Goal: Information Seeking & Learning: Learn about a topic

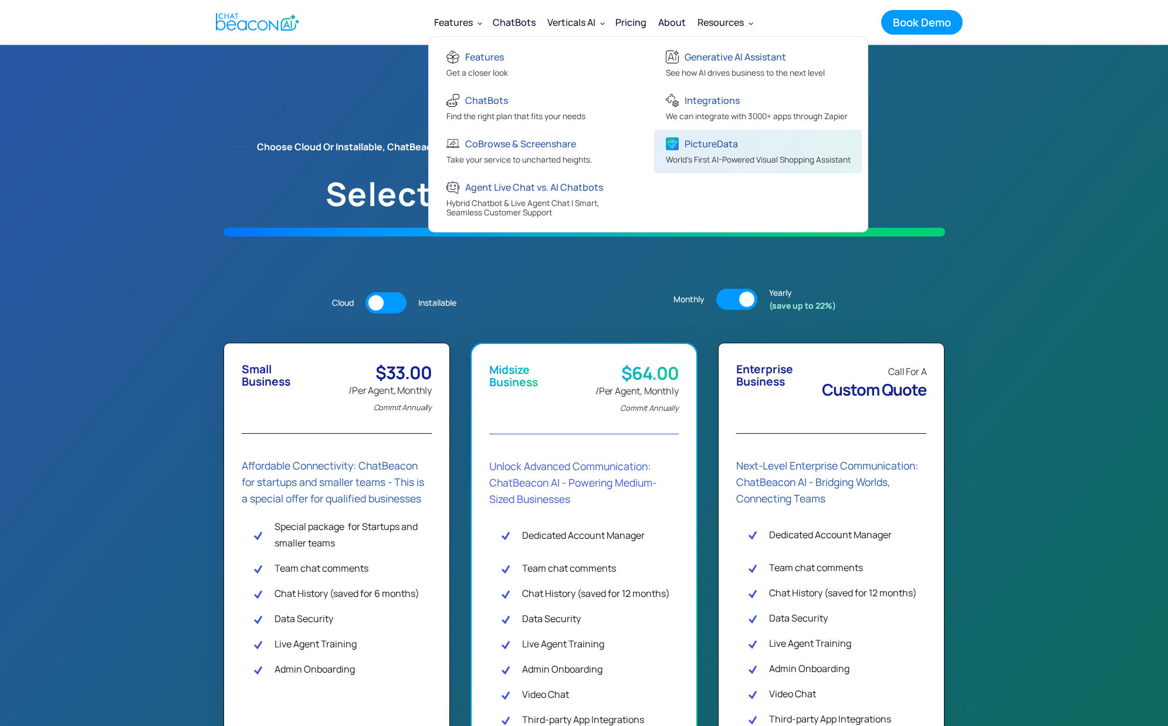
click at [710, 139] on div "PictureData" at bounding box center [711, 143] width 53 height 16
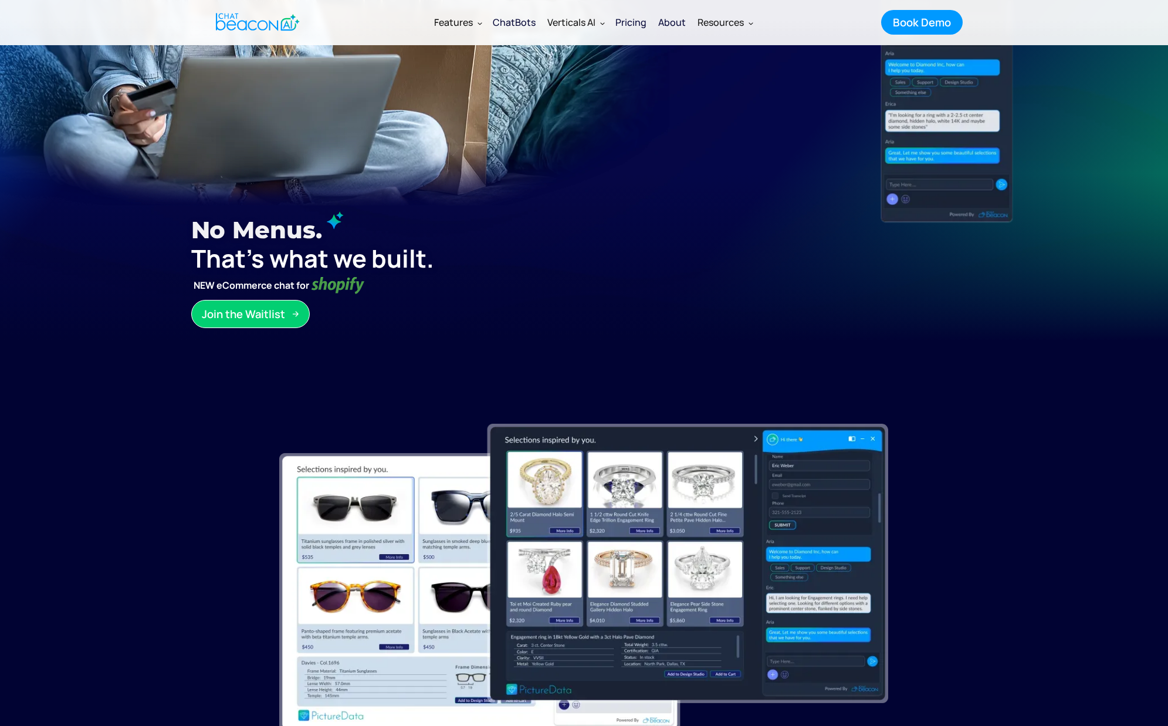
scroll to position [292, 0]
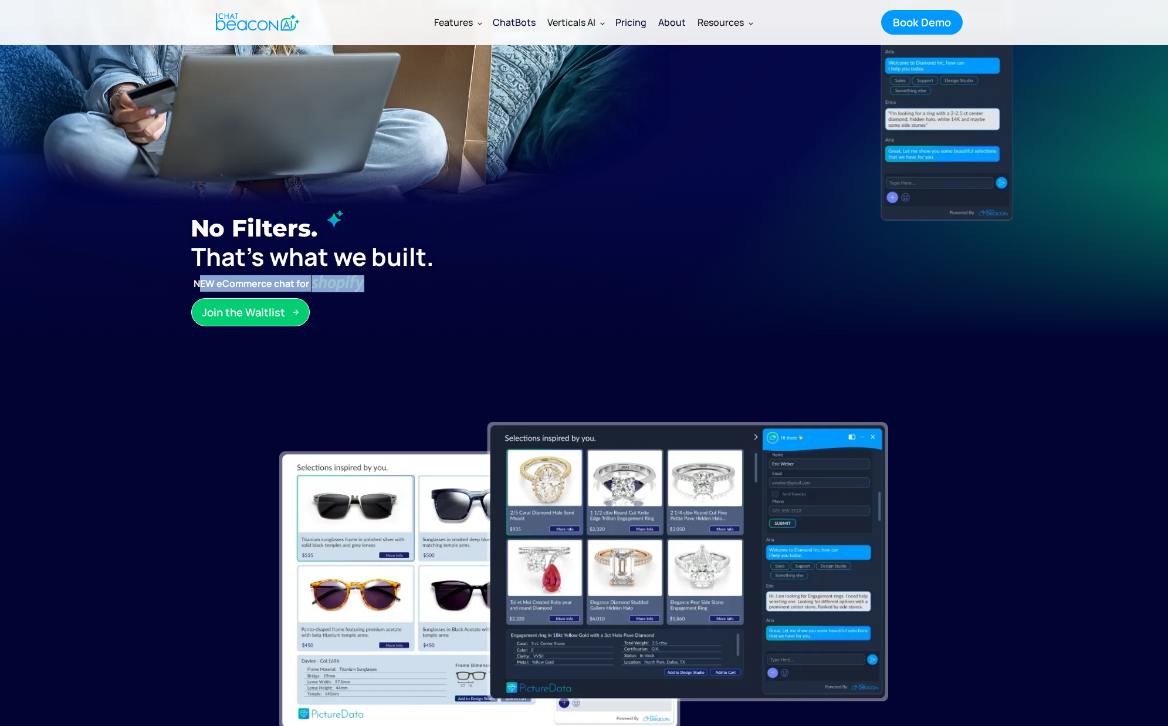
drag, startPoint x: 194, startPoint y: 286, endPoint x: 371, endPoint y: 280, distance: 177.8
click at [371, 280] on div "No filters. No Menus. Just Magic. Just Magic. That’s what we built. NEW eCommer…" at bounding box center [371, 264] width 360 height 124
copy strong "NEW eCommerce chat for"
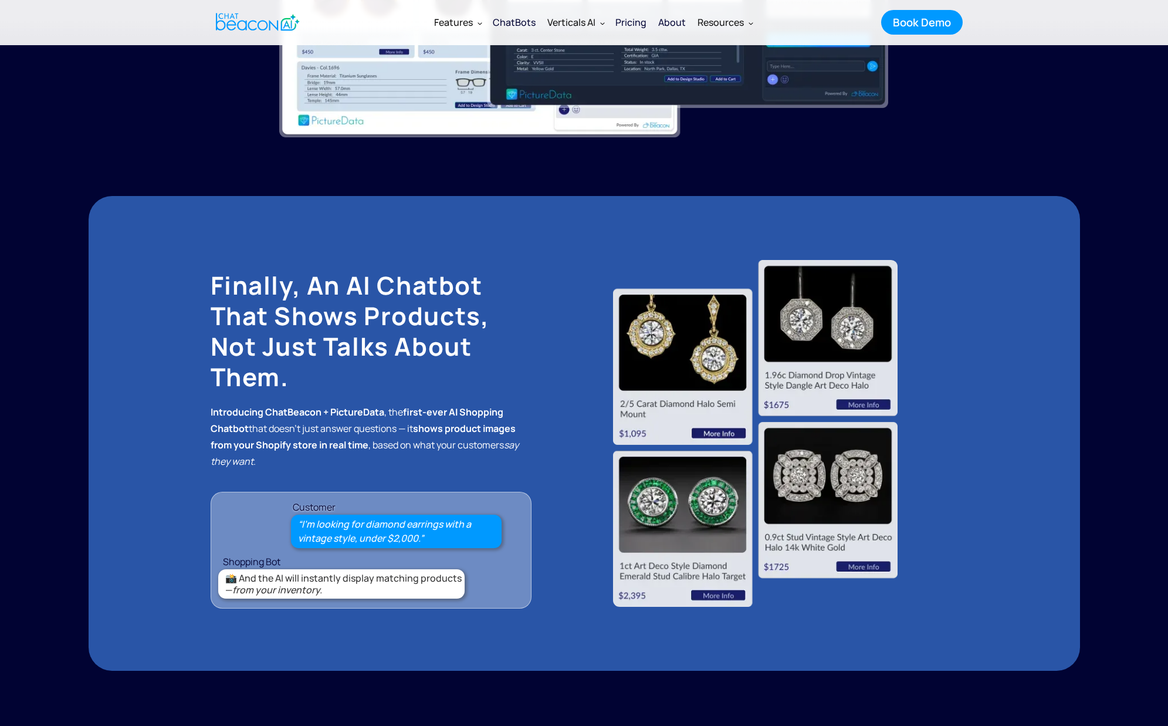
scroll to position [886, 0]
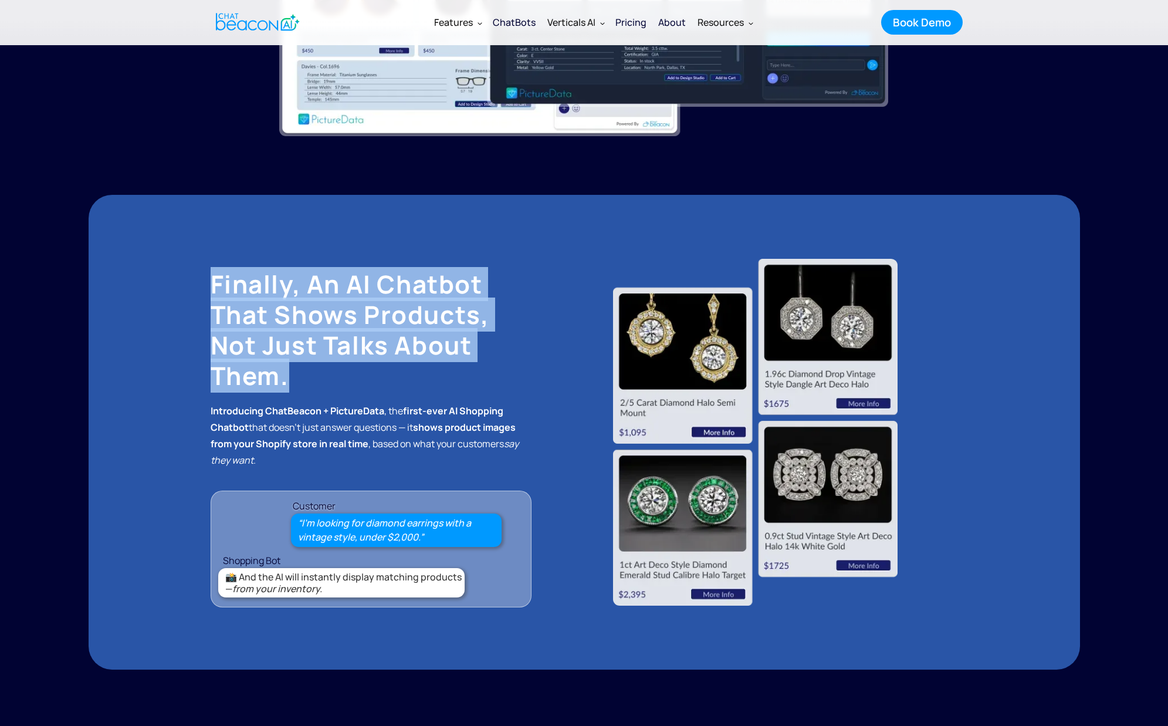
drag, startPoint x: 205, startPoint y: 283, endPoint x: 298, endPoint y: 379, distance: 133.6
click at [298, 379] on div "Finally, an AI Chatbot That Shows Products, Not Just Talks About Them. Introduc…" at bounding box center [584, 432] width 991 height 475
copy h2 "Finally, an AI Chatbot That Shows Products, Not Just Talks About Them."
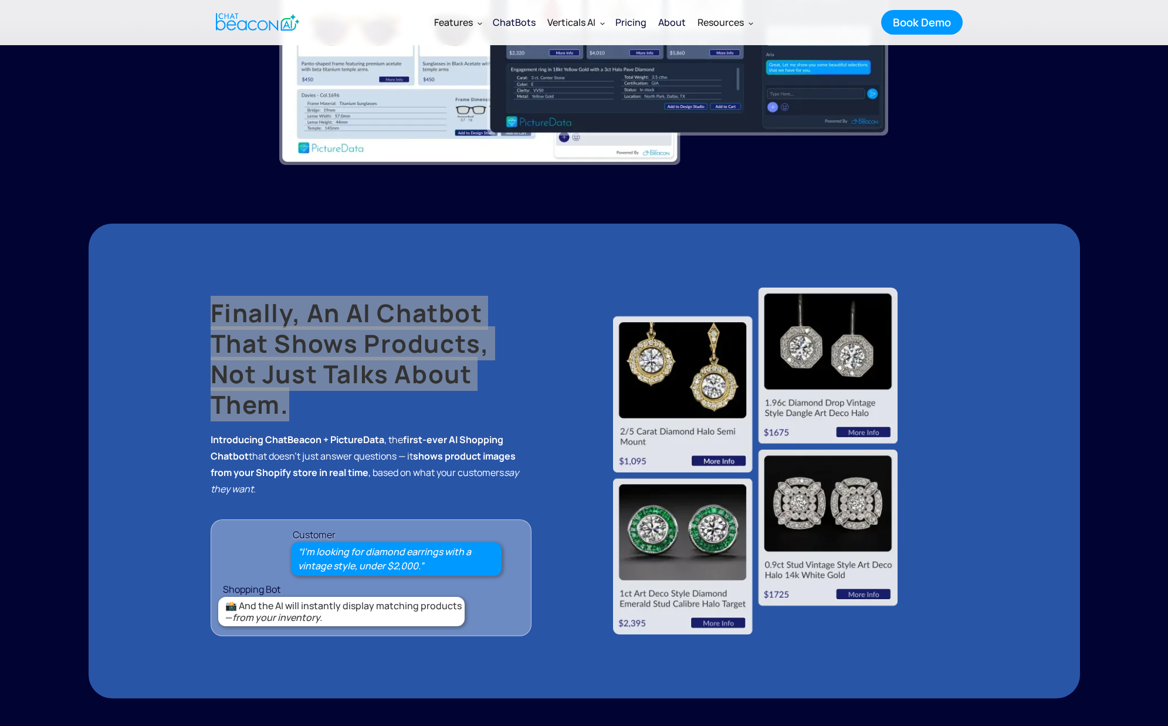
scroll to position [884, 0]
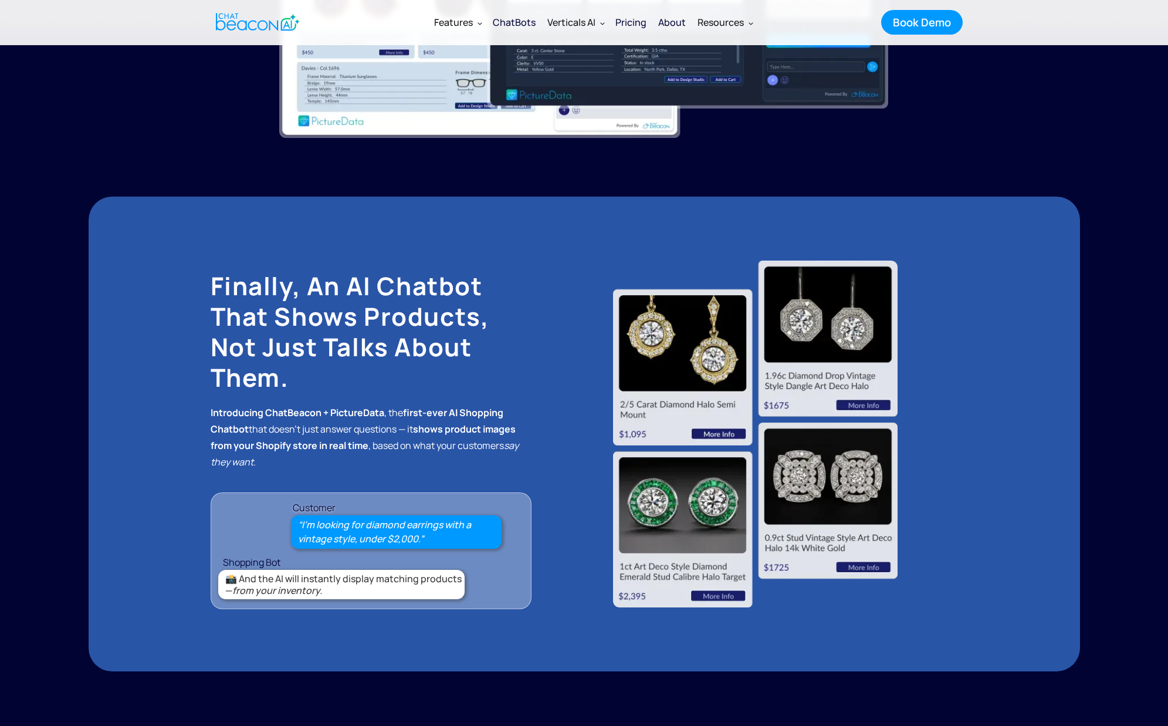
click at [217, 422] on strong "first-ever AI Shopping Chatbot" at bounding box center [357, 420] width 293 height 29
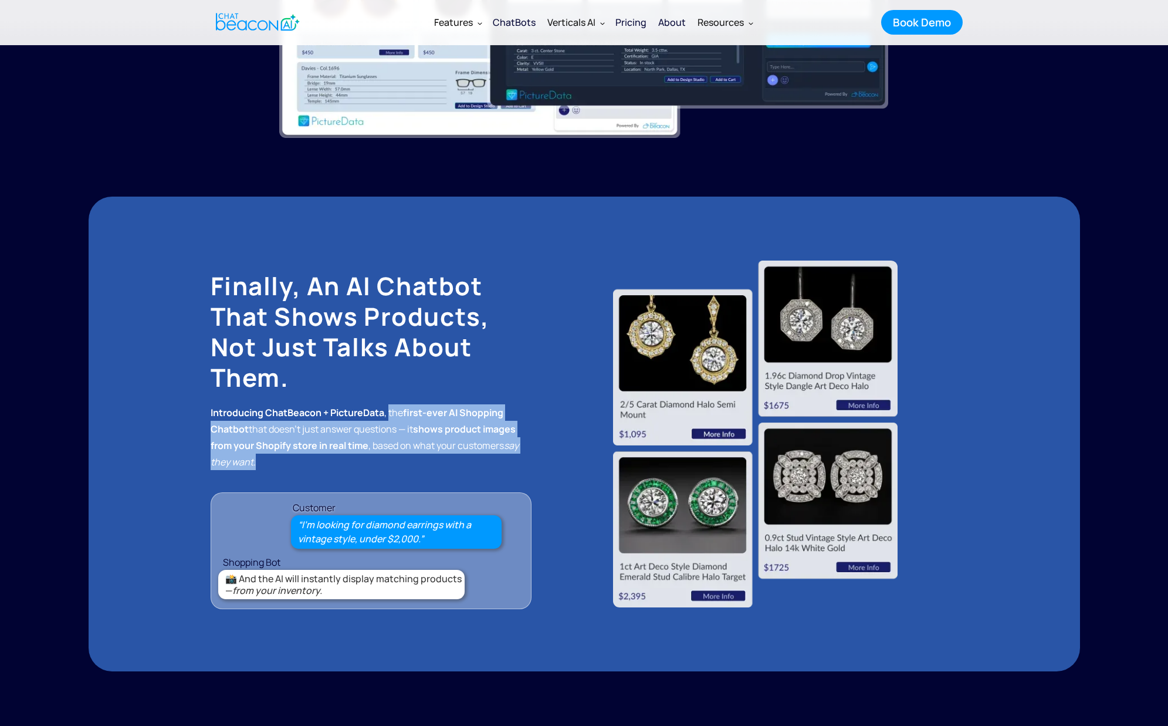
drag, startPoint x: 391, startPoint y: 413, endPoint x: 407, endPoint y: 461, distance: 50.8
click at [407, 462] on p "Introducing ChatBeacon + PictureData , the first-ever AI Shopping Chatbot that …" at bounding box center [371, 445] width 321 height 82
copy p "the first-ever AI Shopping Chatbot that doesn’t just answer questions — it show…"
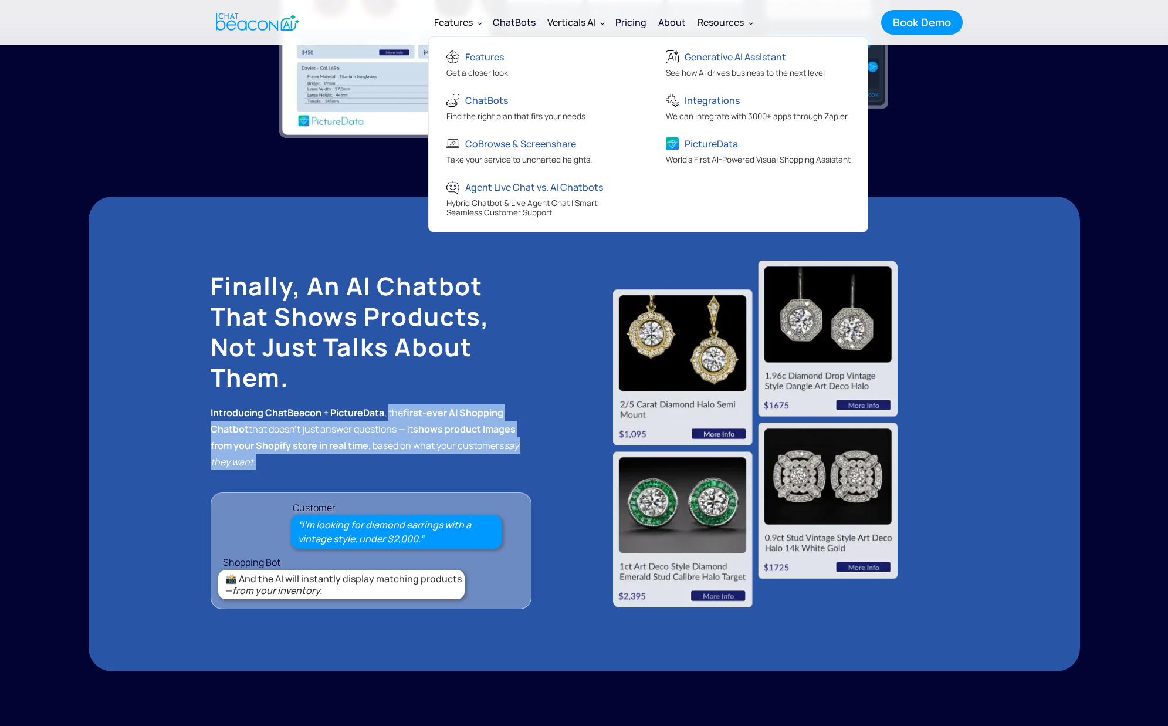
click at [470, 21] on div "Features" at bounding box center [453, 22] width 39 height 16
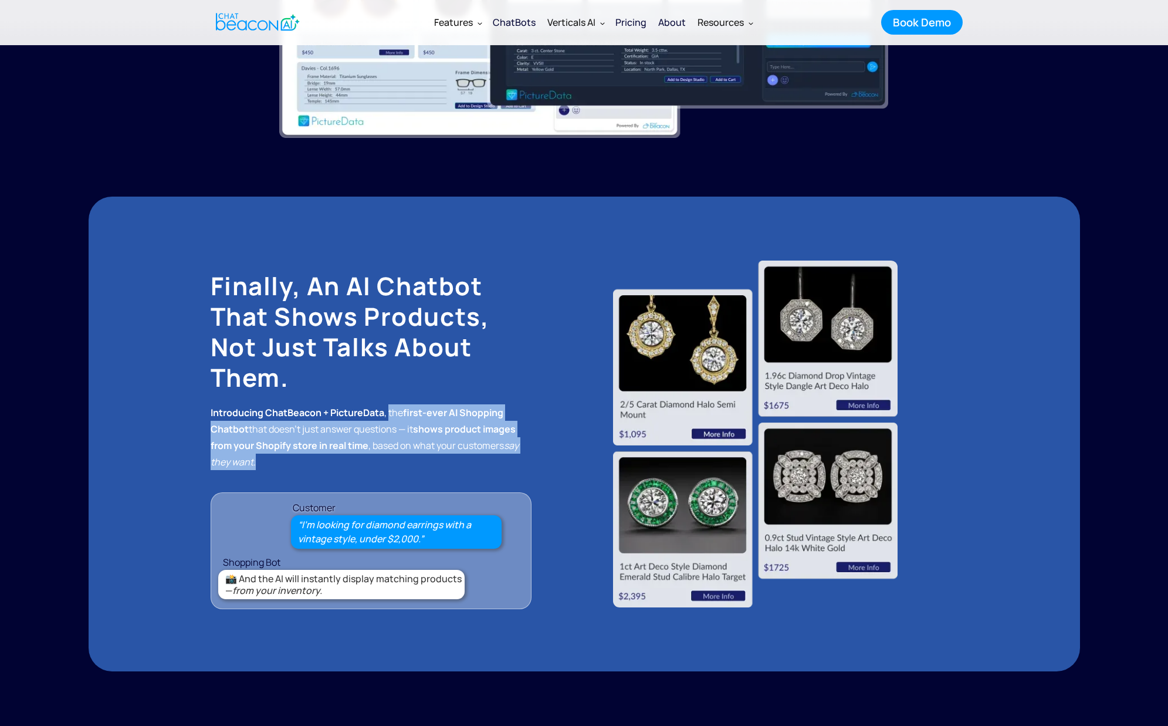
click at [470, 21] on div "Features" at bounding box center [453, 22] width 39 height 16
click at [633, 20] on div "Pricing" at bounding box center [630, 22] width 31 height 16
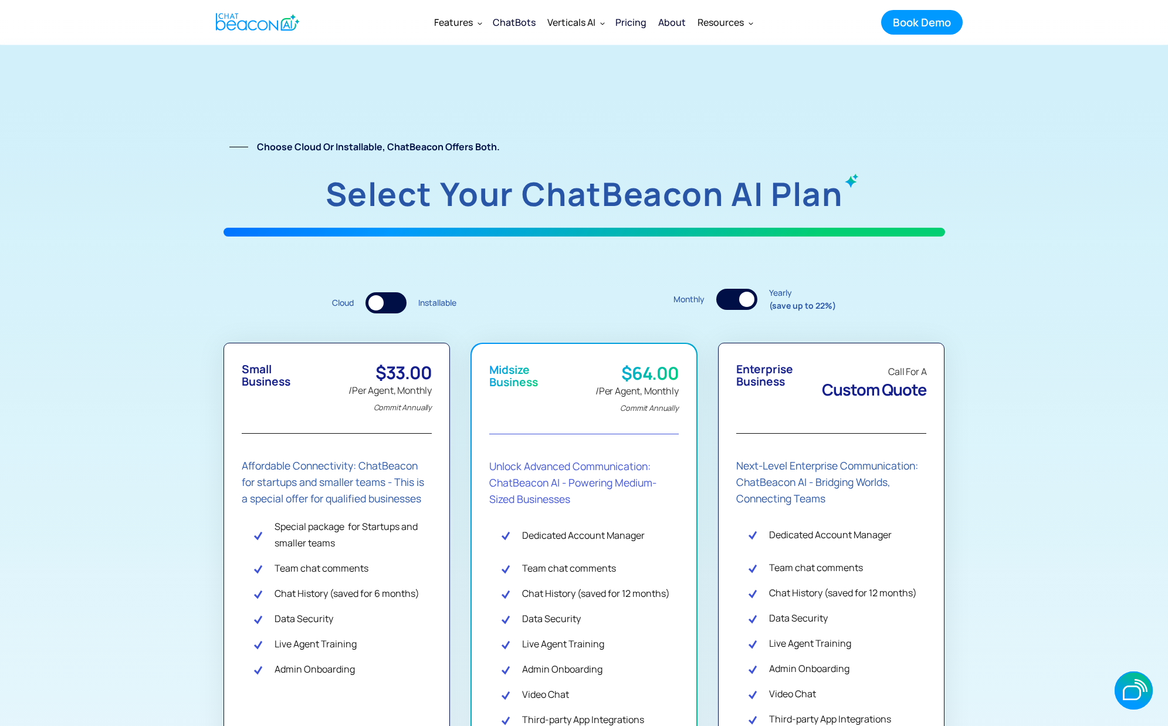
click at [502, 21] on div "ChatBots" at bounding box center [514, 22] width 43 height 16
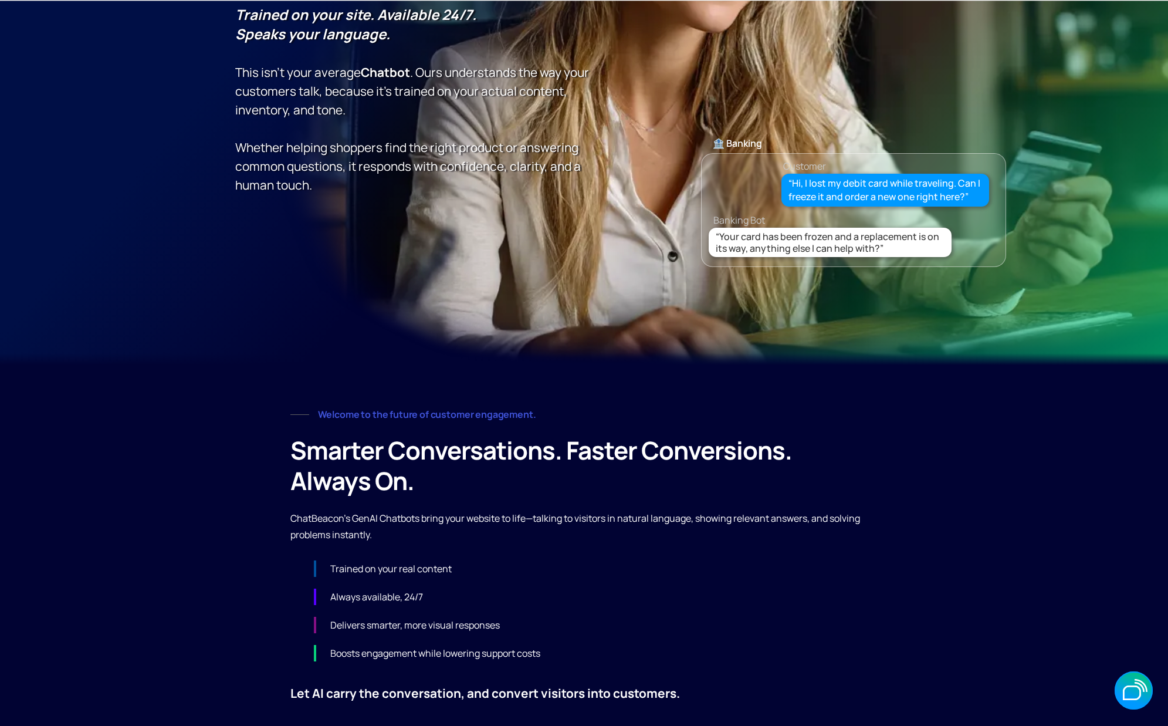
scroll to position [268, 0]
